Goal: Transaction & Acquisition: Purchase product/service

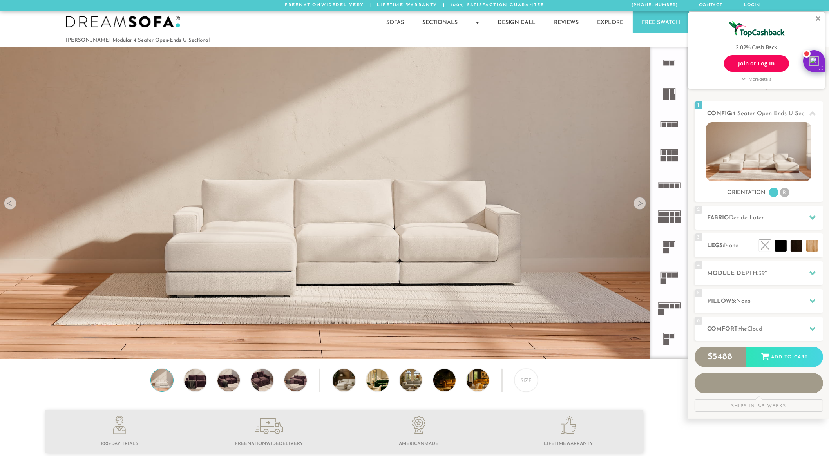
click at [817, 17] on div at bounding box center [818, 18] width 5 height 5
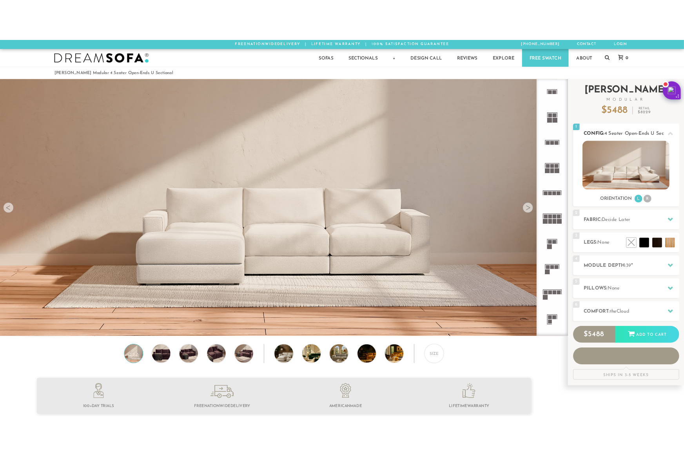
scroll to position [9444, 823]
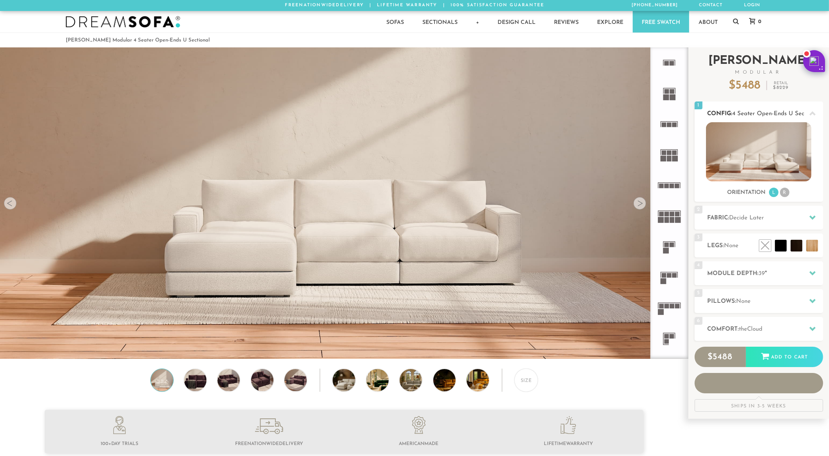
click at [784, 194] on div "Sofas L Sectionals U Sectionals" at bounding box center [759, 160] width 128 height 76
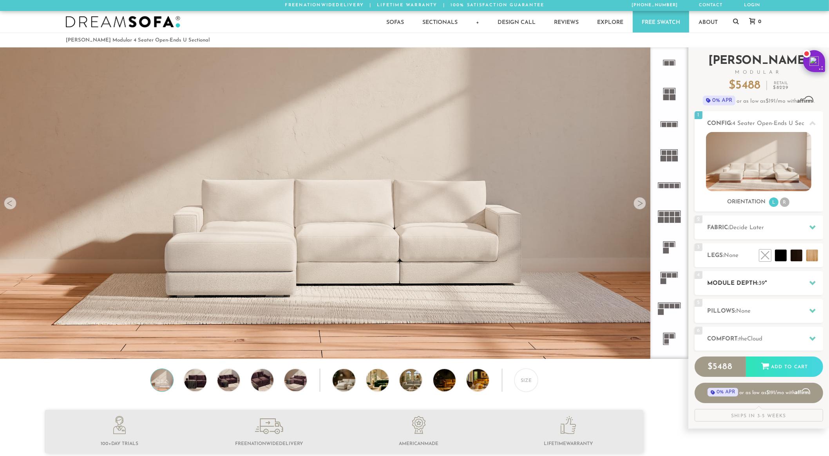
click at [750, 288] on h2 "Module Depth: 39 "" at bounding box center [765, 283] width 116 height 9
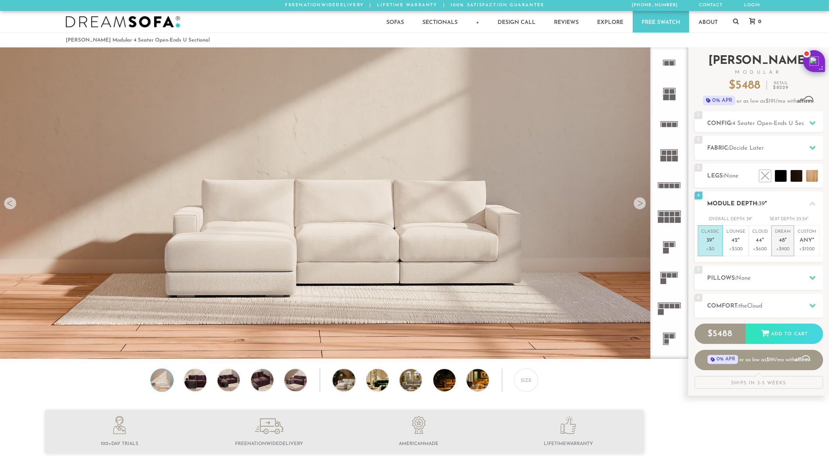
click at [781, 250] on p "+$900" at bounding box center [783, 249] width 16 height 7
click at [758, 250] on p "+$600" at bounding box center [760, 249] width 16 height 7
click at [773, 250] on li "Dream 48 " +$900" at bounding box center [782, 240] width 23 height 31
click at [818, 177] on ul at bounding box center [788, 176] width 63 height 12
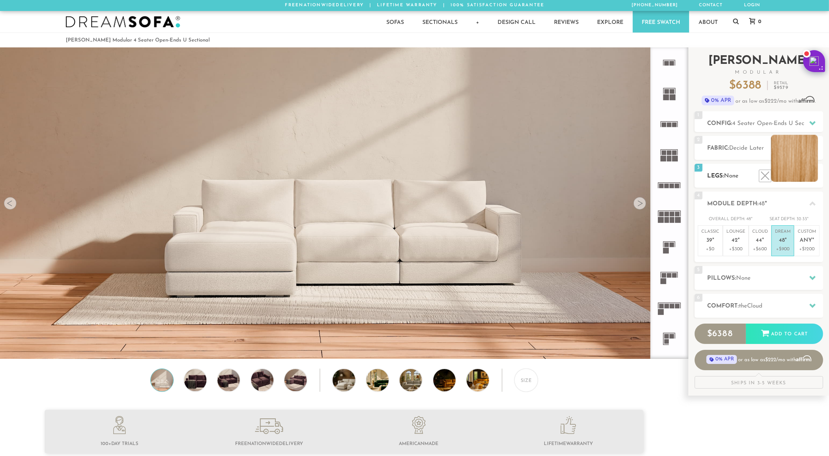
click at [807, 176] on li at bounding box center [794, 158] width 47 height 47
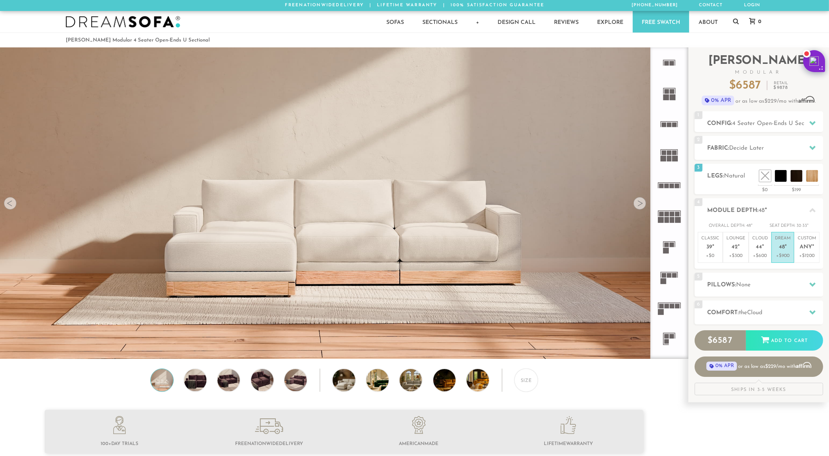
click at [642, 209] on div at bounding box center [639, 203] width 13 height 13
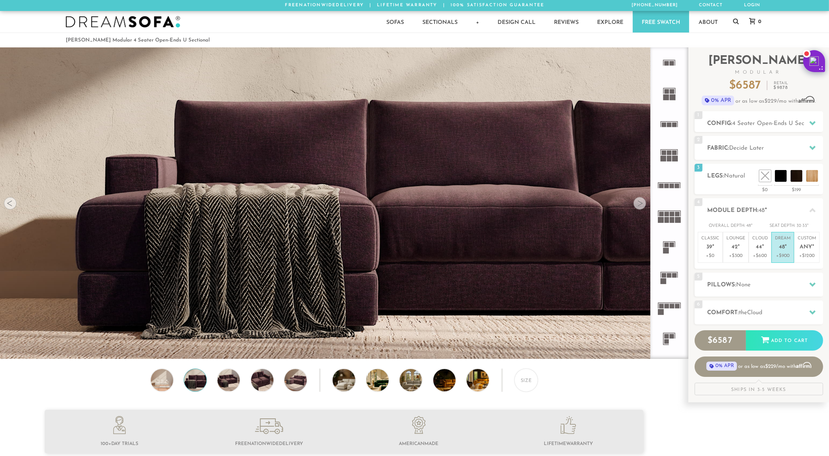
click at [642, 208] on div at bounding box center [639, 203] width 13 height 13
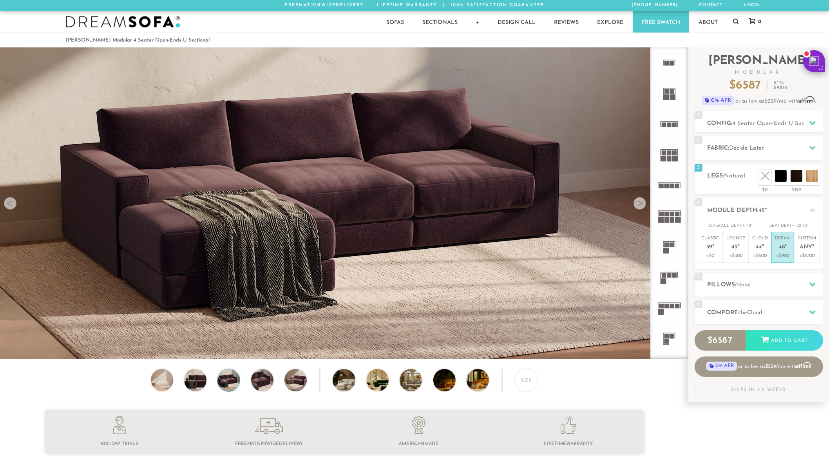
click at [642, 208] on div at bounding box center [639, 203] width 13 height 13
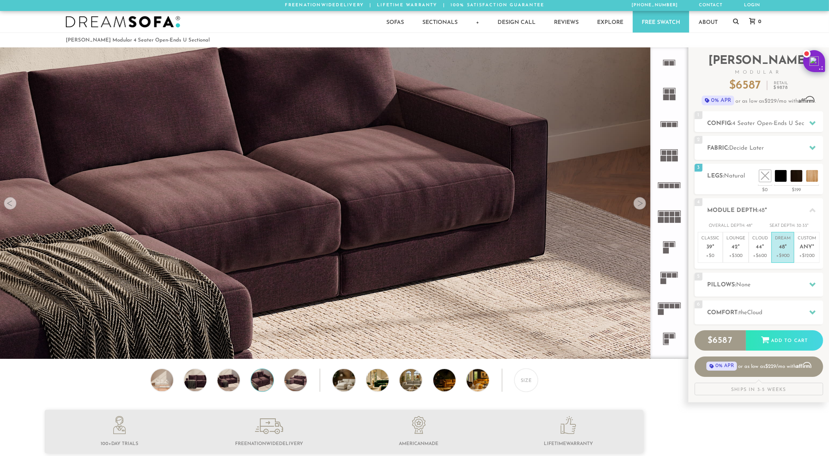
click at [642, 208] on div at bounding box center [639, 203] width 13 height 13
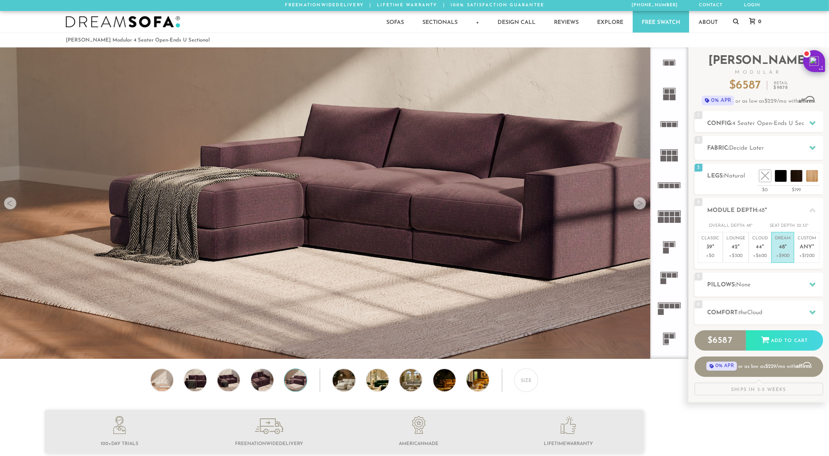
click at [642, 208] on div at bounding box center [639, 203] width 13 height 13
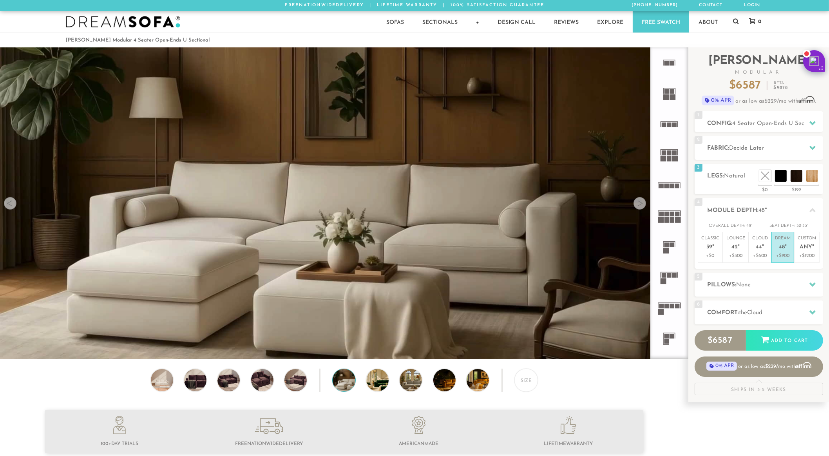
click at [642, 208] on div at bounding box center [639, 203] width 13 height 13
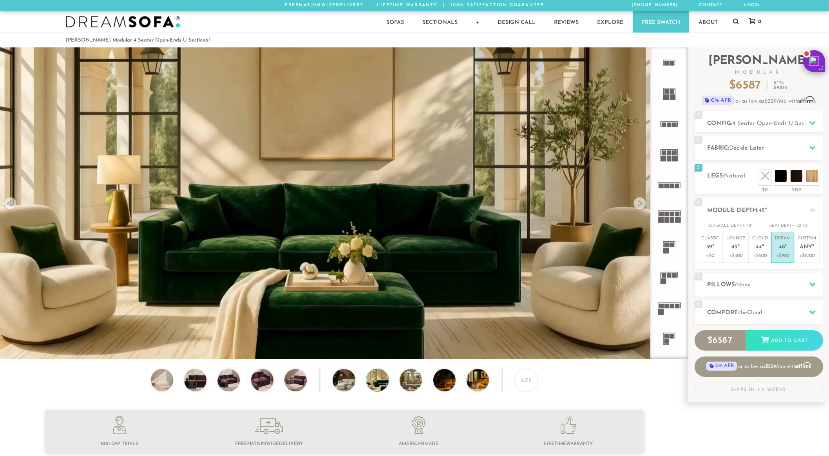
click at [642, 208] on div at bounding box center [639, 203] width 13 height 13
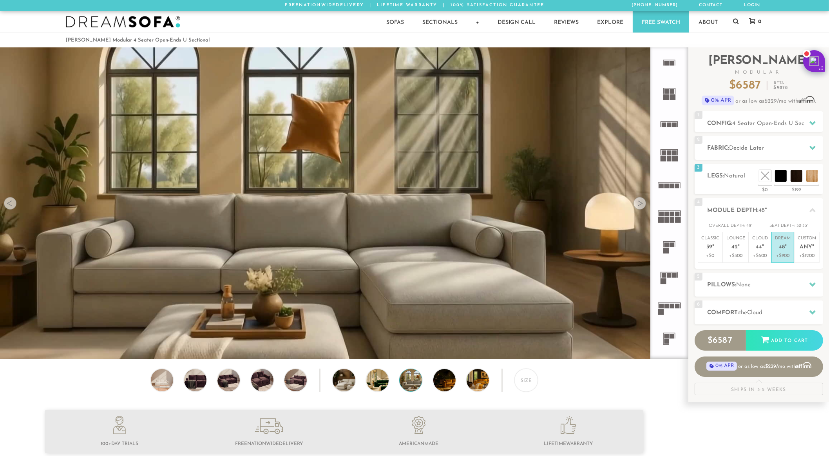
click at [642, 208] on div at bounding box center [639, 203] width 13 height 13
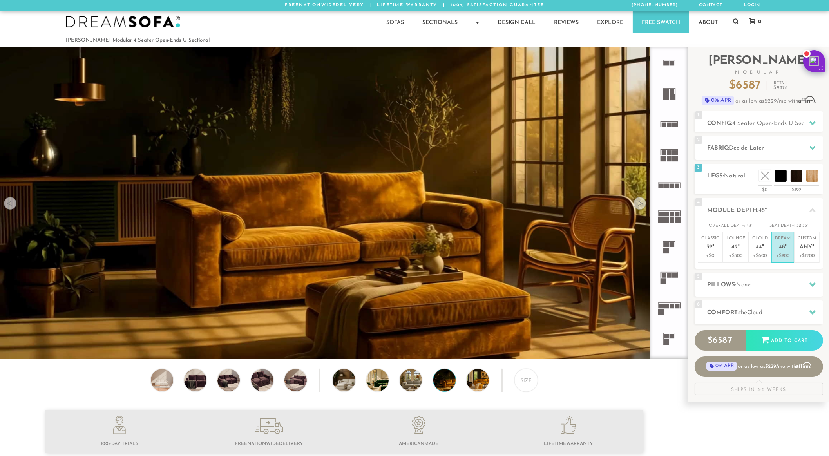
click at [642, 208] on div at bounding box center [639, 203] width 13 height 13
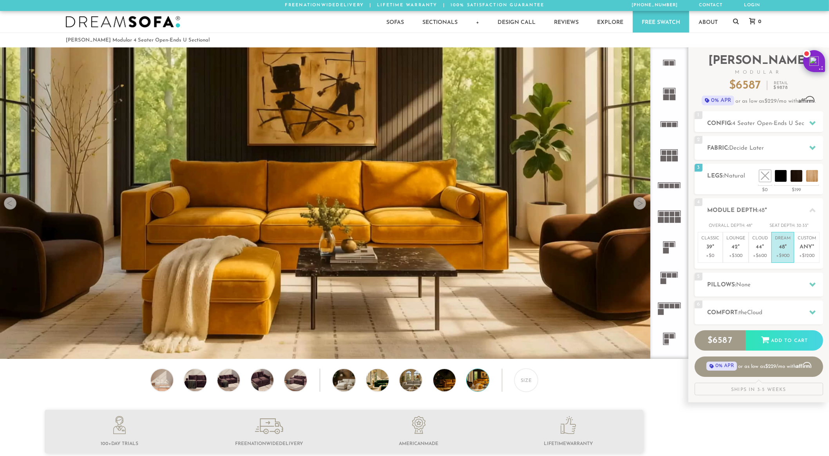
click at [642, 208] on div at bounding box center [639, 203] width 13 height 13
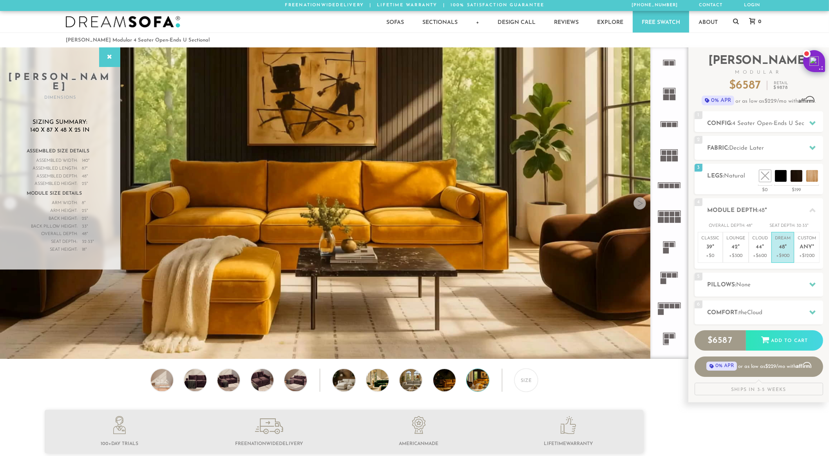
click at [642, 208] on div at bounding box center [639, 203] width 13 height 13
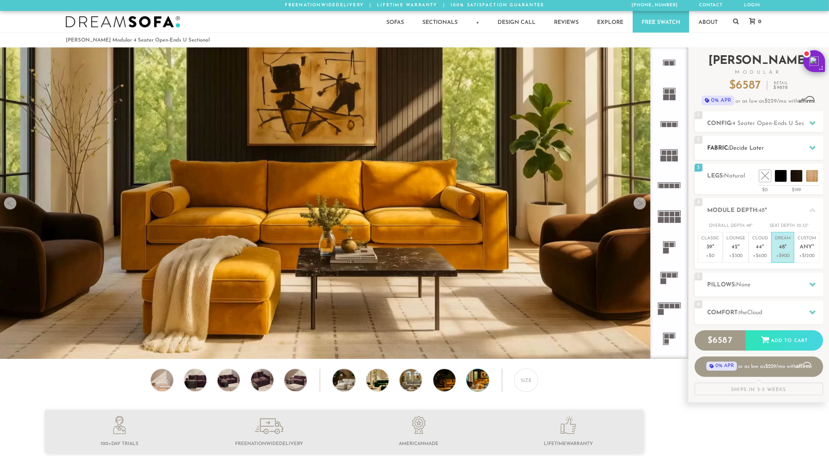
click at [799, 150] on h2 "Fabric: Decide Later" at bounding box center [765, 148] width 116 height 9
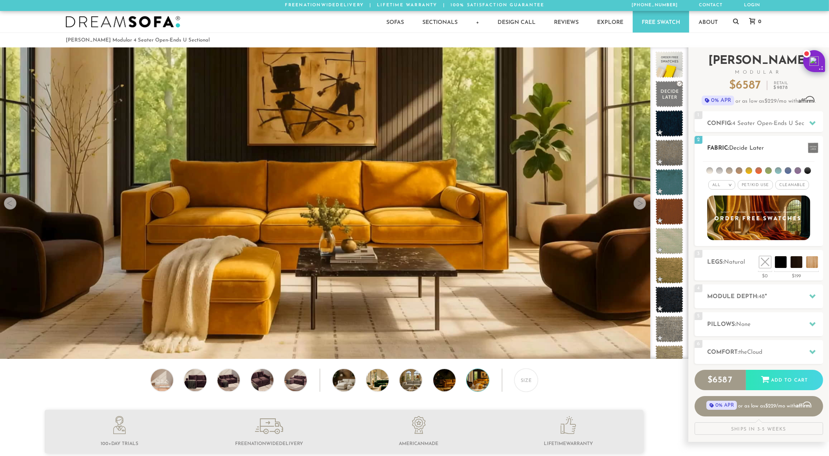
click at [759, 169] on li at bounding box center [758, 170] width 7 height 7
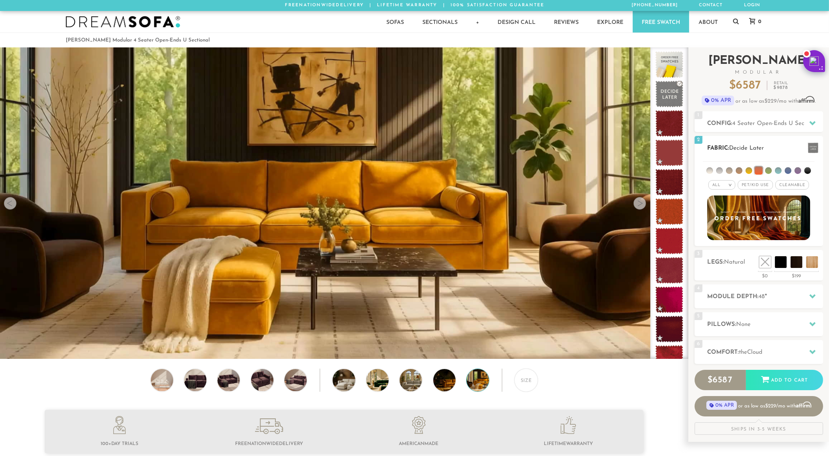
click at [730, 186] on em ">" at bounding box center [730, 185] width 6 height 4
click at [726, 248] on li "Luxury" at bounding box center [721, 251] width 27 height 11
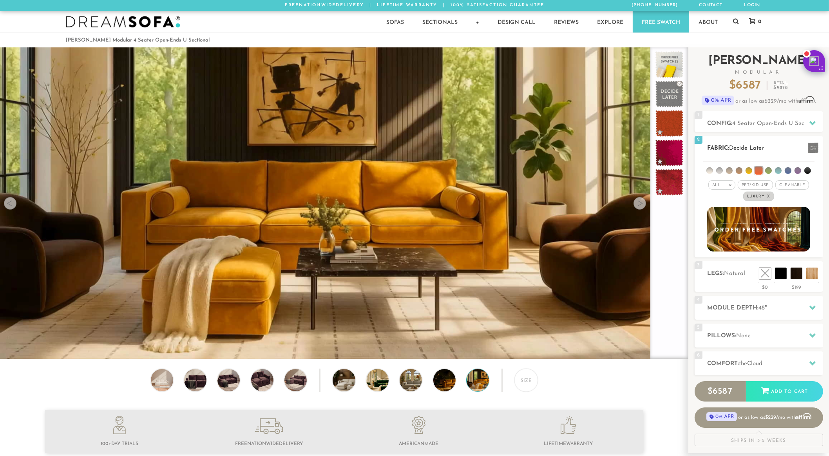
click at [767, 171] on li at bounding box center [768, 170] width 7 height 7
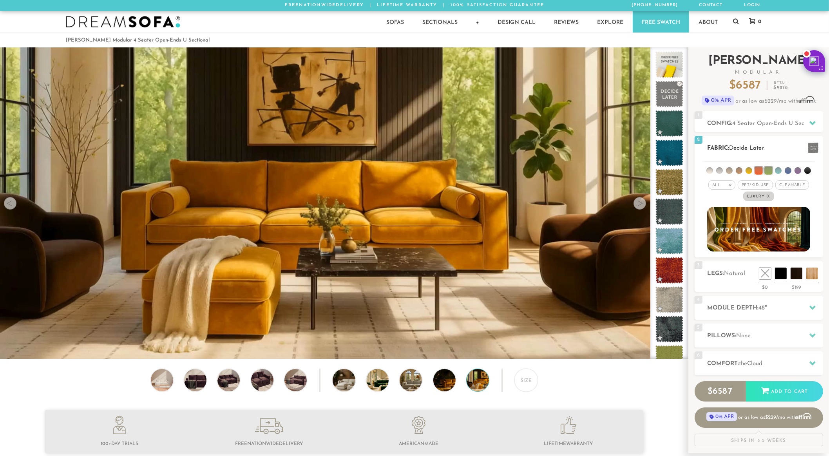
click at [709, 170] on li at bounding box center [709, 170] width 7 height 7
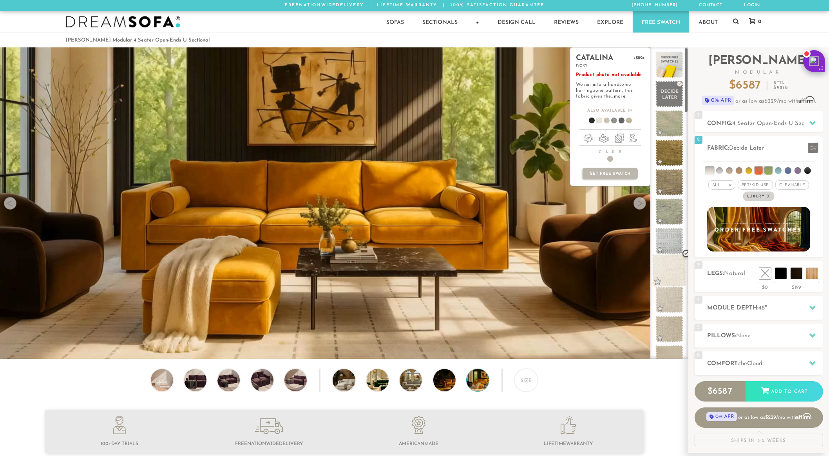
click at [675, 273] on span at bounding box center [669, 270] width 35 height 33
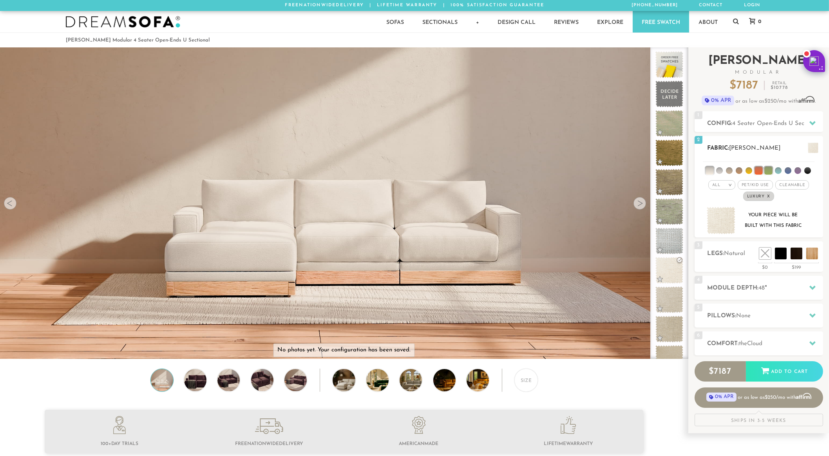
click at [792, 145] on h2 "Fabric: [PERSON_NAME]" at bounding box center [765, 148] width 116 height 9
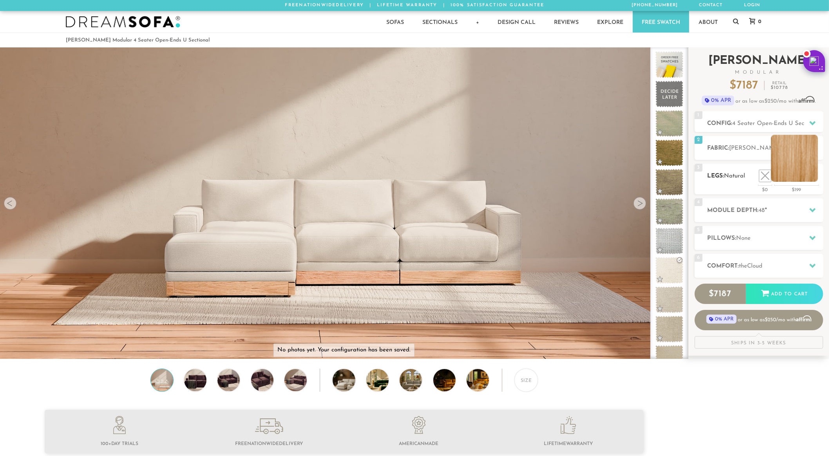
click at [809, 175] on li at bounding box center [794, 158] width 47 height 47
click at [766, 178] on li at bounding box center [747, 158] width 47 height 47
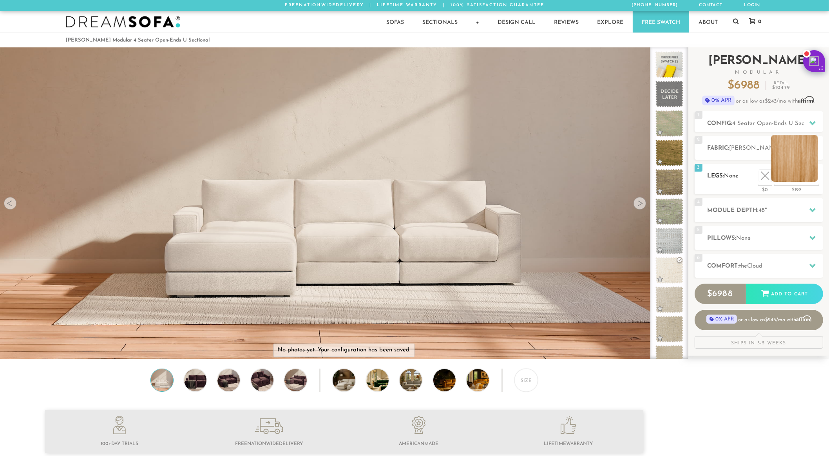
click at [816, 175] on li at bounding box center [794, 158] width 47 height 47
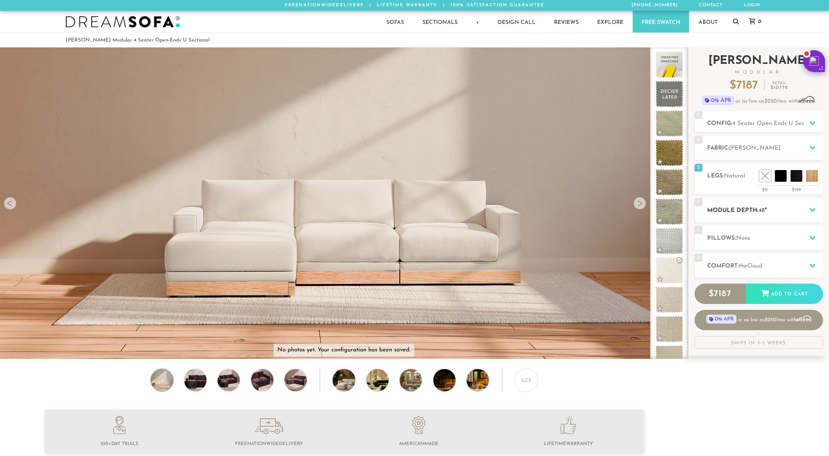
click at [787, 211] on h2 "Module Depth: 48 "" at bounding box center [765, 210] width 116 height 9
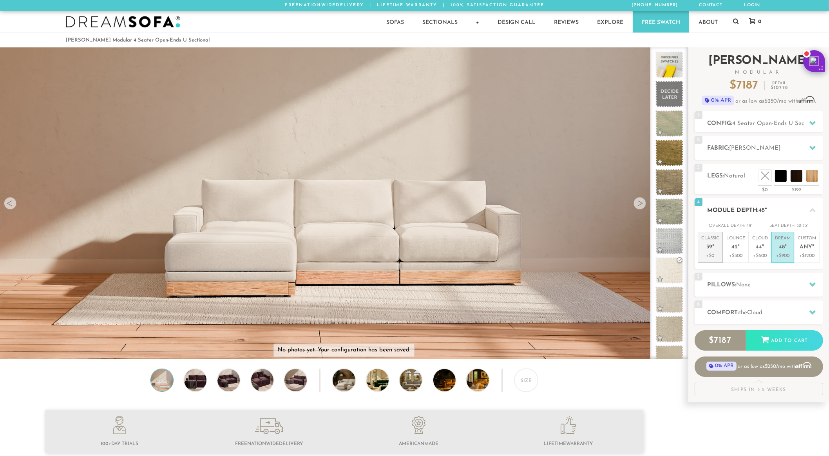
click at [707, 258] on p "+$0" at bounding box center [710, 255] width 18 height 7
click at [736, 255] on p "+$300" at bounding box center [735, 255] width 19 height 7
click at [762, 252] on p "+$600" at bounding box center [760, 255] width 16 height 7
click at [779, 252] on p "+$900" at bounding box center [783, 255] width 16 height 7
click at [765, 317] on h2 "Comfort: the Cloud" at bounding box center [765, 312] width 116 height 9
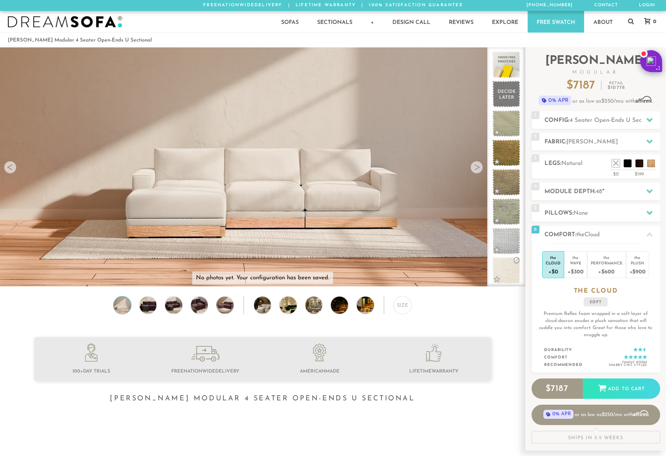
scroll to position [8906, 660]
